Goal: Information Seeking & Learning: Learn about a topic

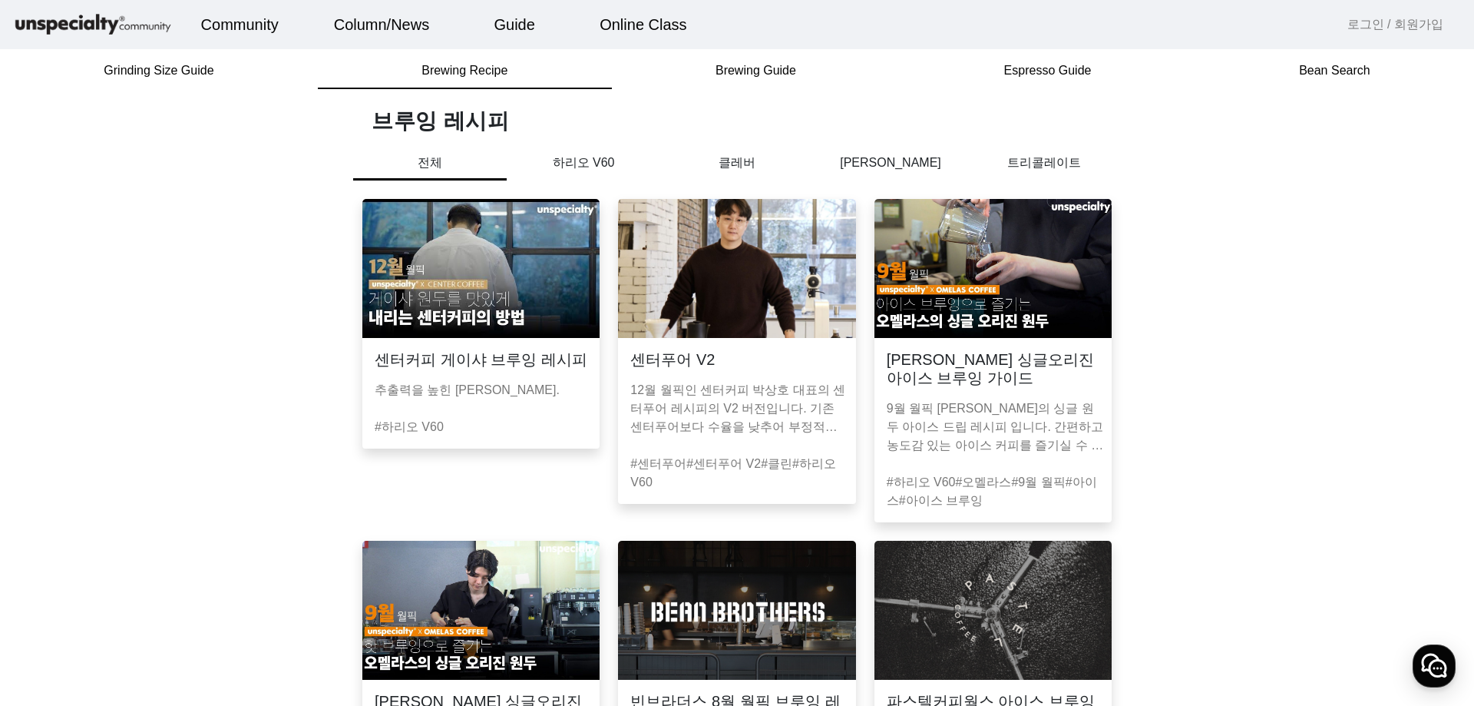
click at [470, 360] on h3 "센터커피 게이샤 브루잉 레시피" at bounding box center [481, 359] width 213 height 18
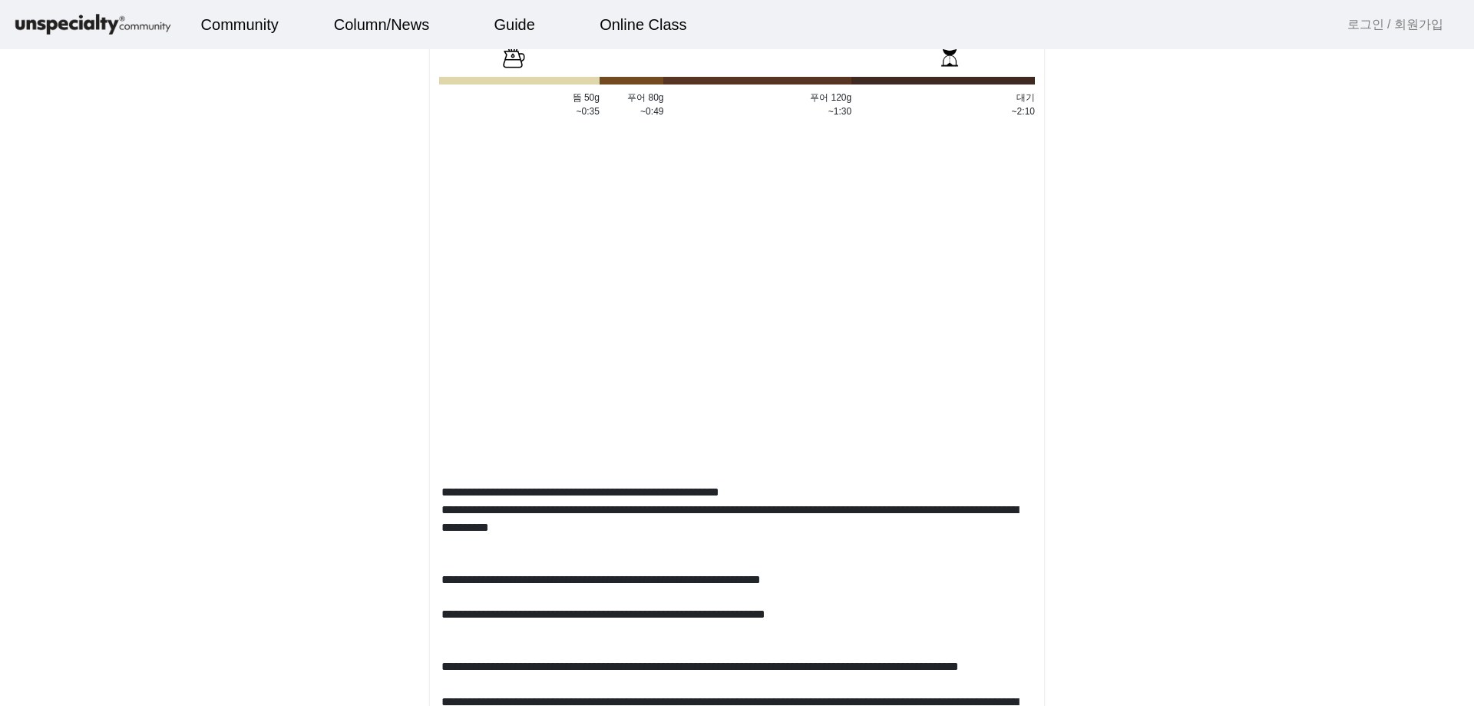
scroll to position [654, 0]
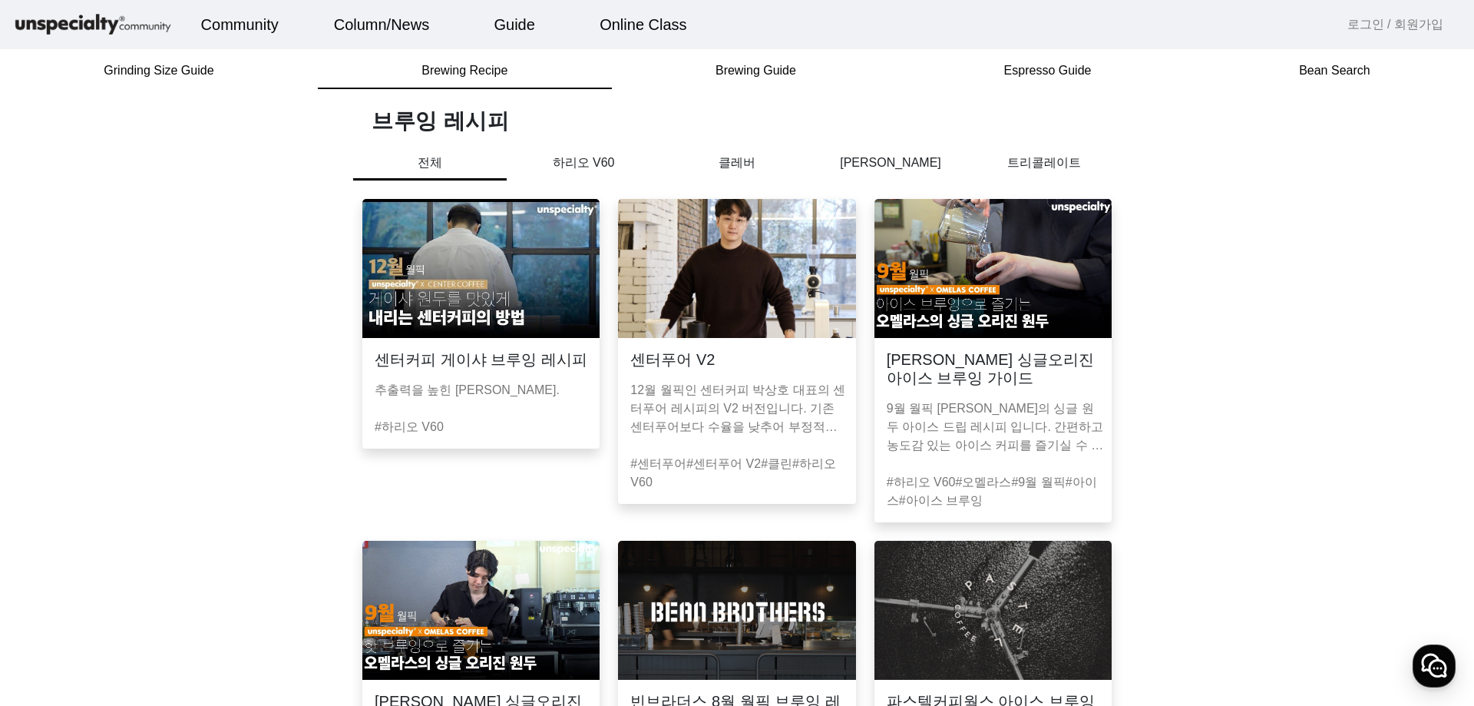
click at [483, 338] on mat-card-header "센터커피 게이샤 브루잉 레시피" at bounding box center [480, 353] width 237 height 31
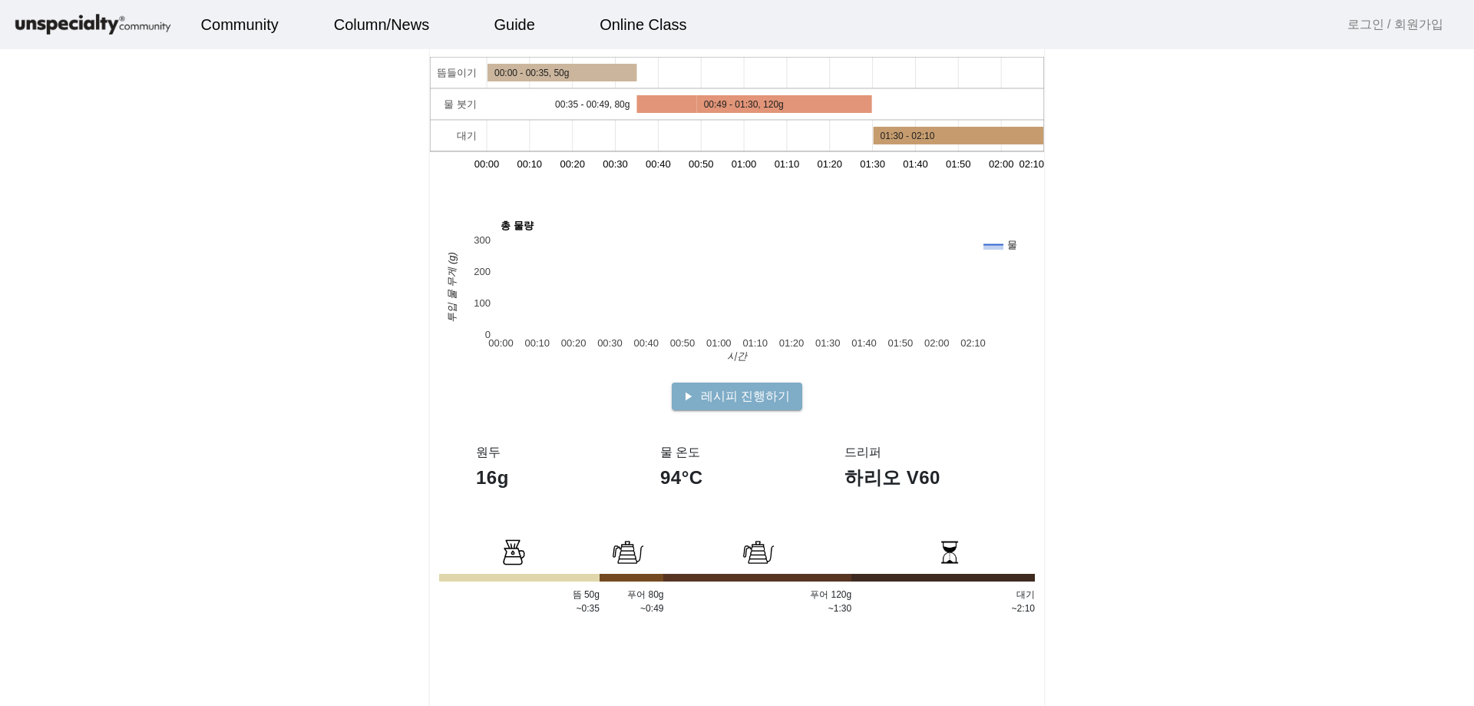
scroll to position [307, 0]
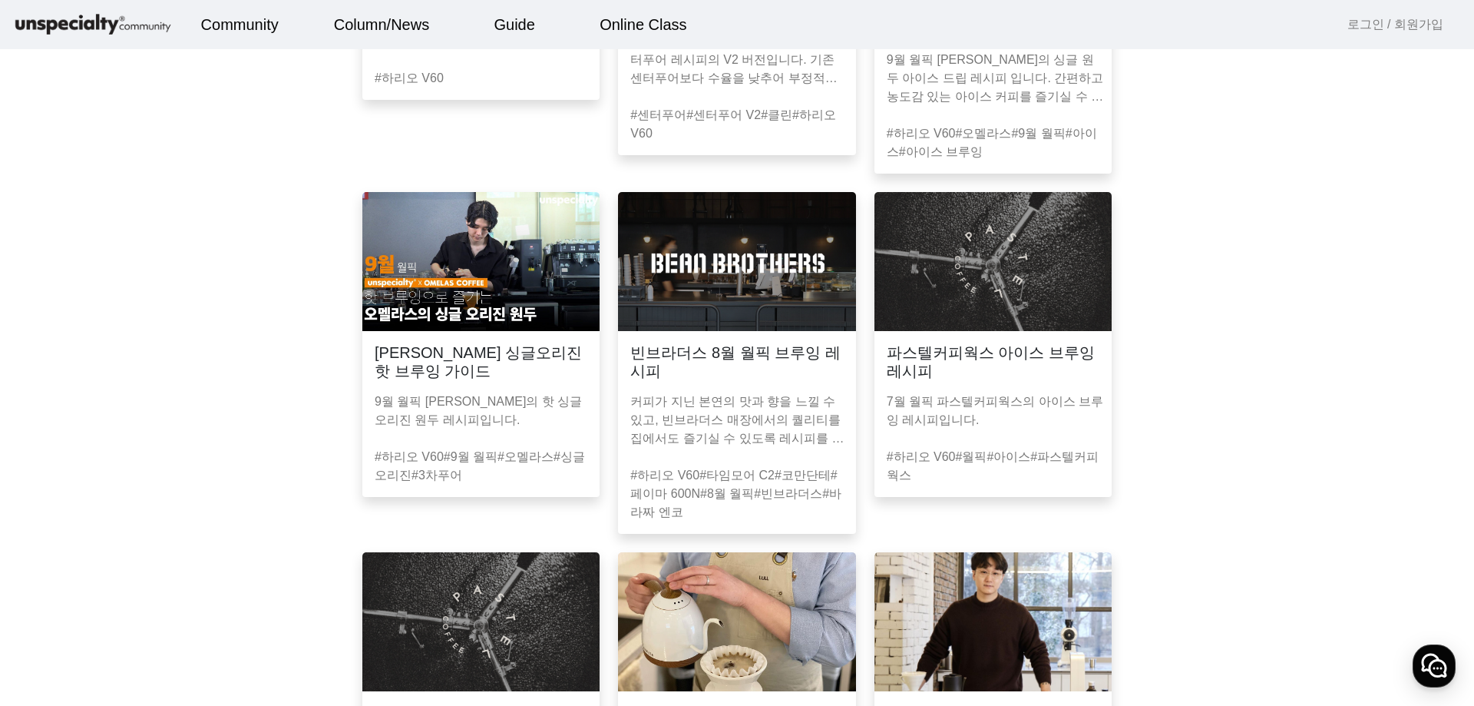
scroll to position [384, 0]
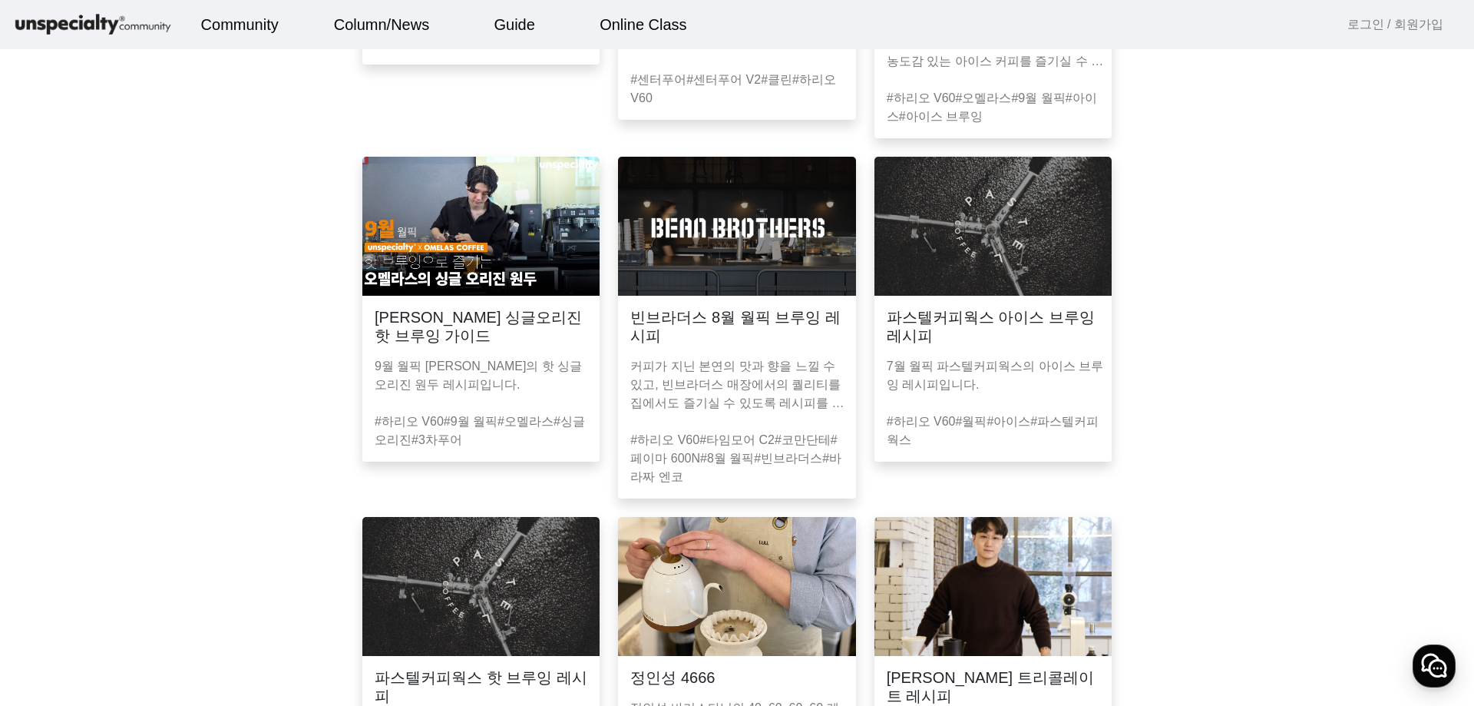
click at [692, 371] on p "커피가 지닌 본연의 맛과 향을 느낄 수 있고, 빈브라더스 매장에서의 퀄리티를 집에서도 즐기실 수 있도록 레시피를 준비하였습니다." at bounding box center [739, 384] width 219 height 55
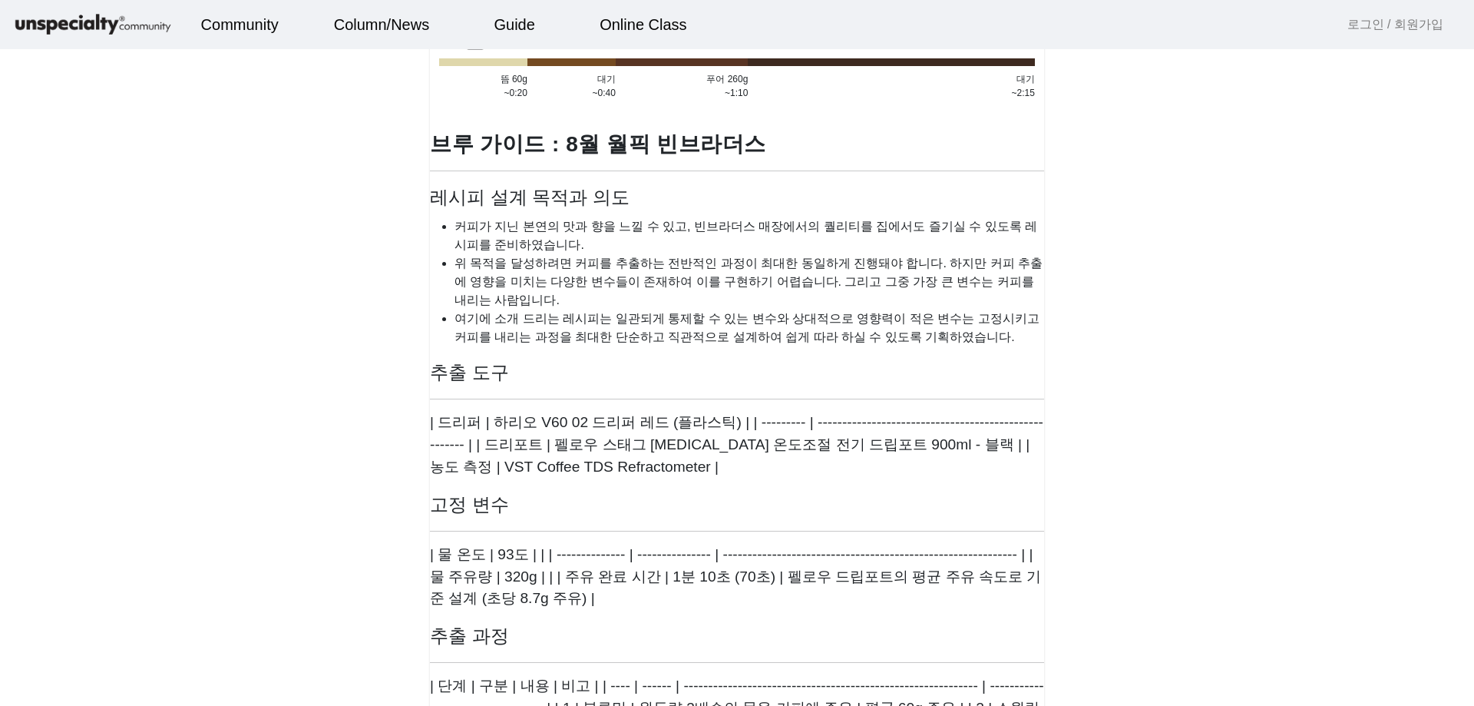
scroll to position [796, 0]
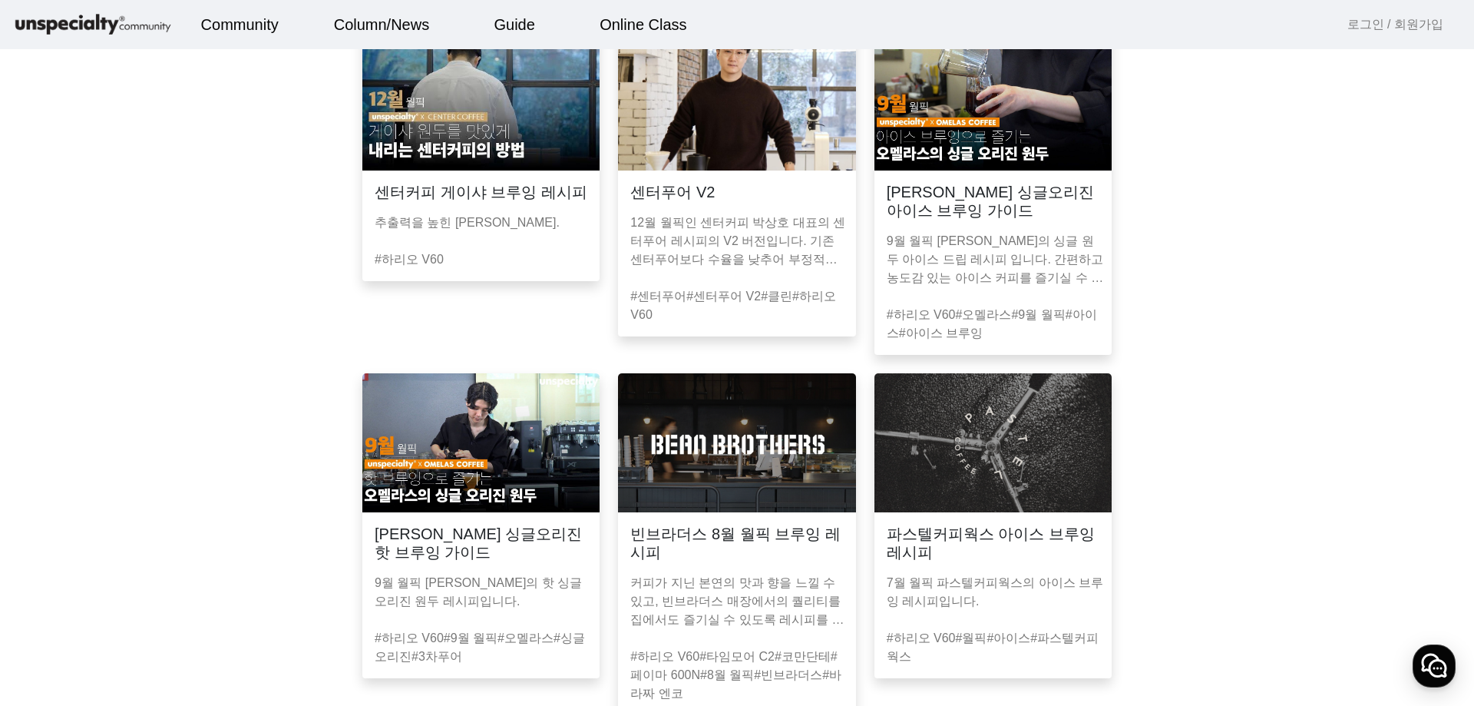
scroll to position [384, 0]
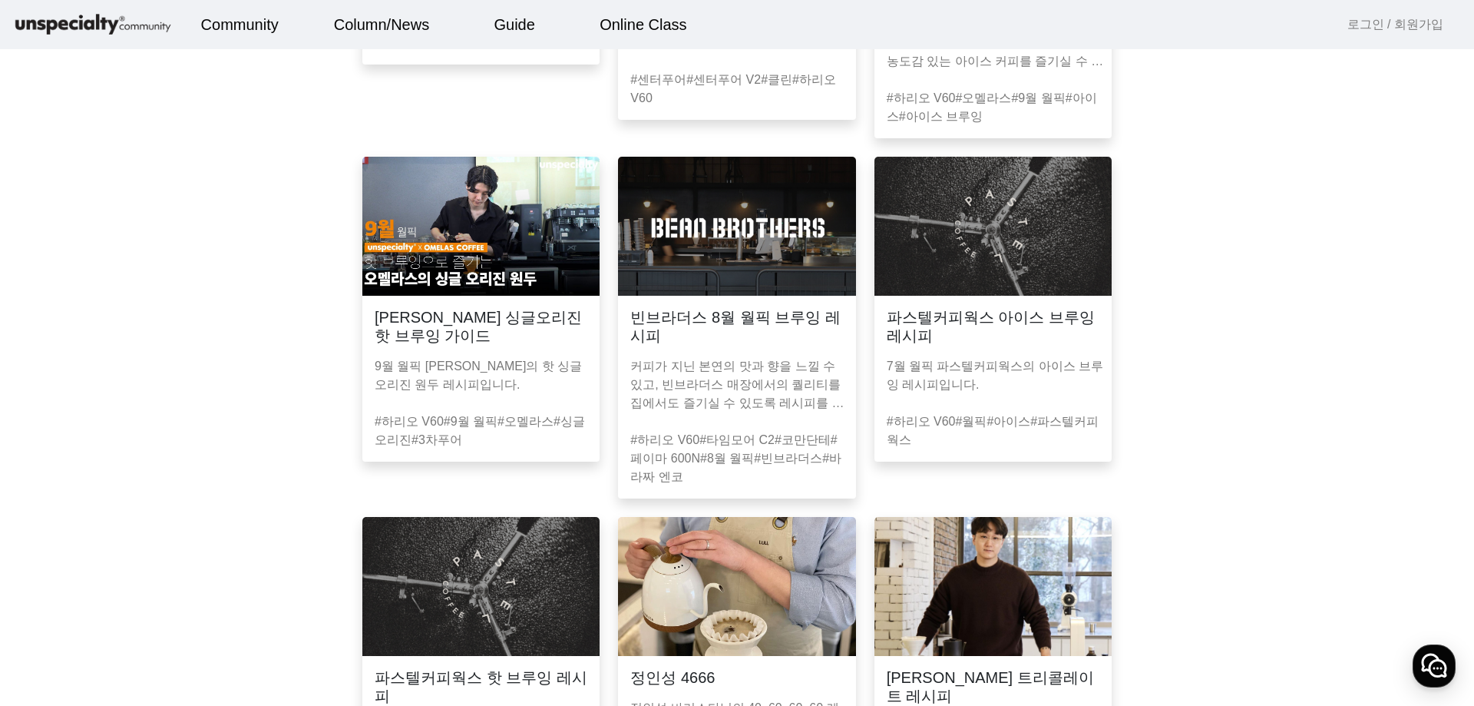
click at [1016, 340] on h3 "파스텔커피웍스 아이스 브루잉 레시피" at bounding box center [993, 326] width 213 height 37
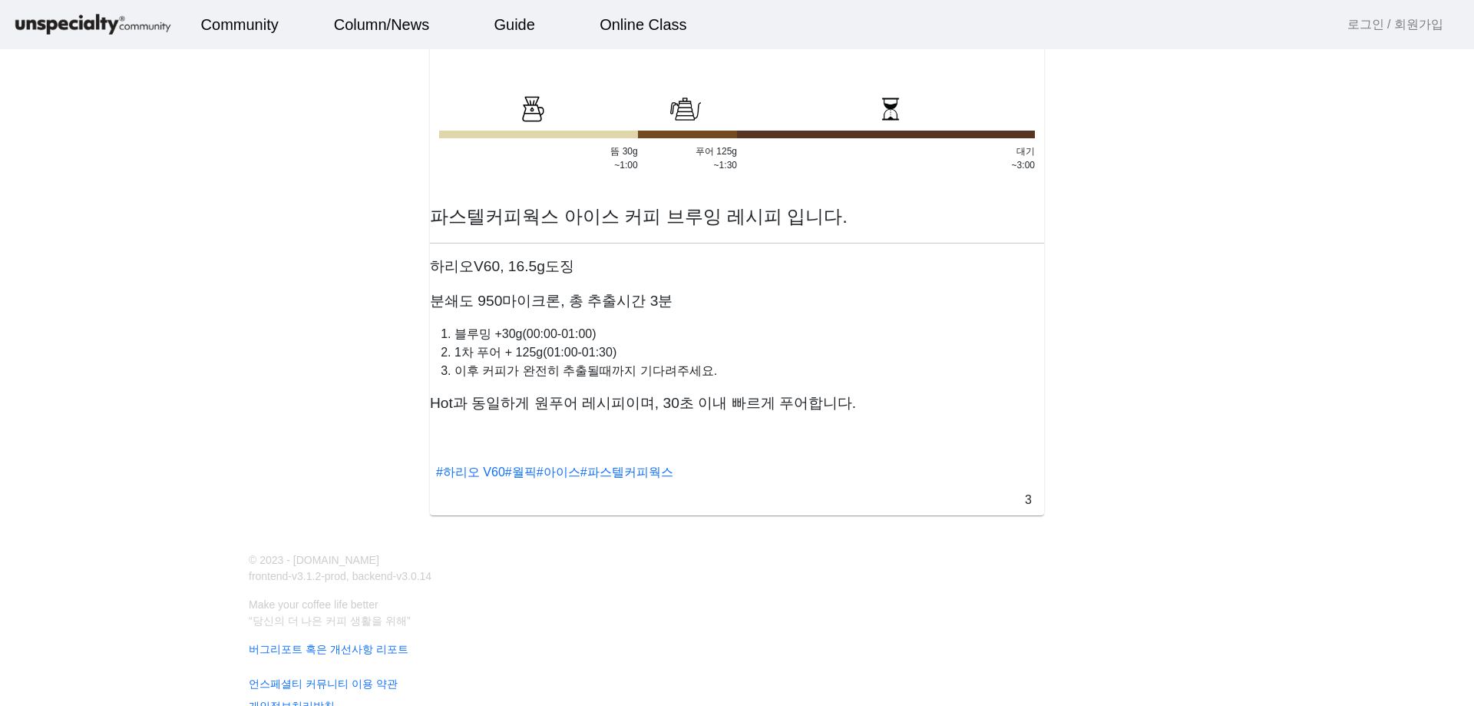
scroll to position [636, 0]
